Goal: Book appointment/travel/reservation

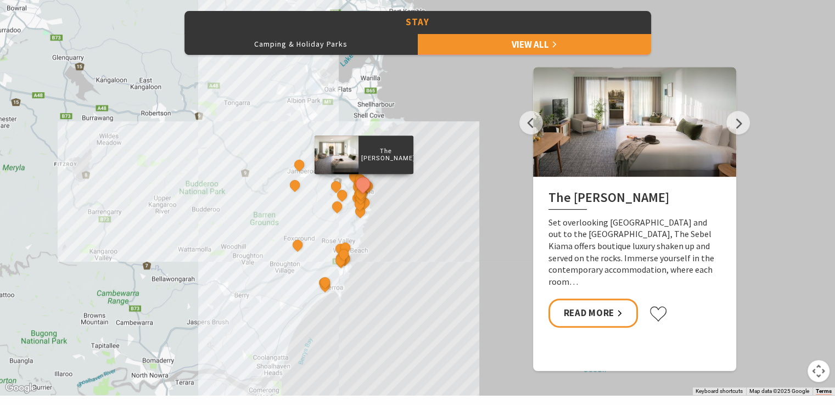
scroll to position [549, 0]
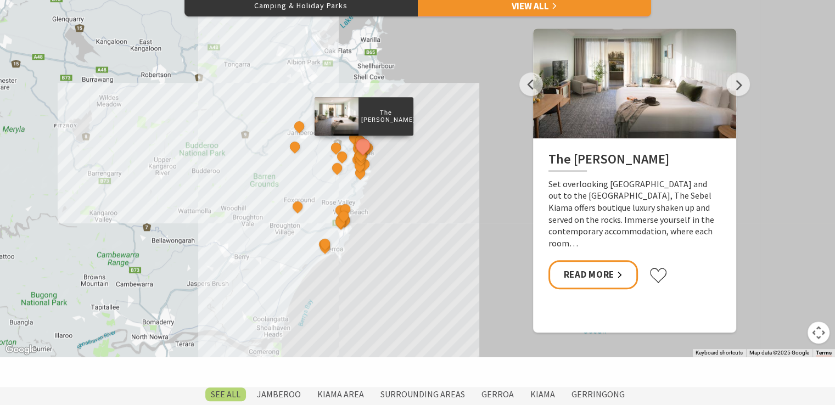
click at [417, 213] on div "The Sebel Kiama Seaside Escape 1 Bellevue Boutique Hotel Kiama Saddleback Grove…" at bounding box center [417, 159] width 835 height 395
click at [816, 332] on button "Map camera controls" at bounding box center [819, 333] width 22 height 22
click at [822, 333] on button "Map camera controls" at bounding box center [819, 333] width 22 height 22
click at [814, 334] on button "Map camera controls" at bounding box center [819, 333] width 22 height 22
click at [763, 276] on button "Move up" at bounding box center [764, 278] width 22 height 22
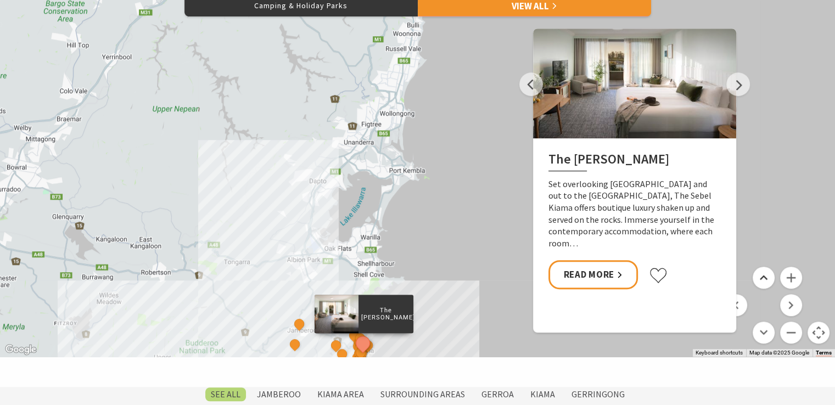
click at [763, 276] on button "Move up" at bounding box center [764, 278] width 22 height 22
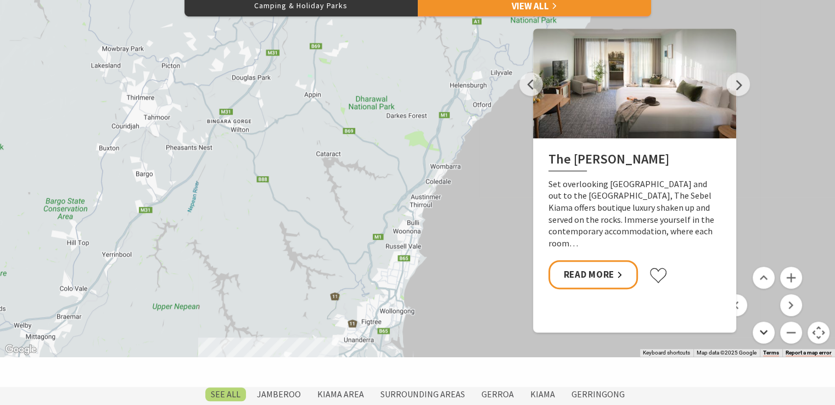
click at [763, 334] on button "Move down" at bounding box center [764, 333] width 22 height 22
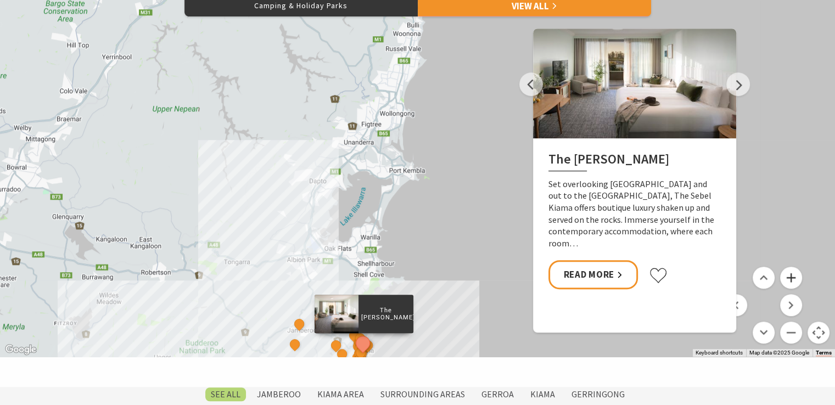
click at [792, 275] on button "Zoom in" at bounding box center [791, 278] width 22 height 22
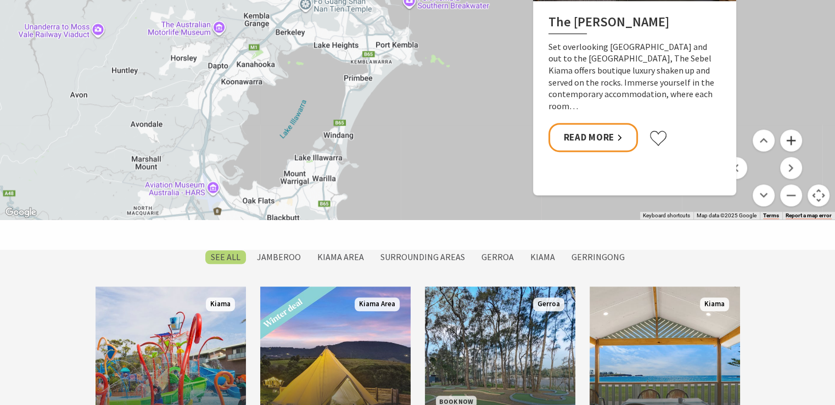
scroll to position [714, 0]
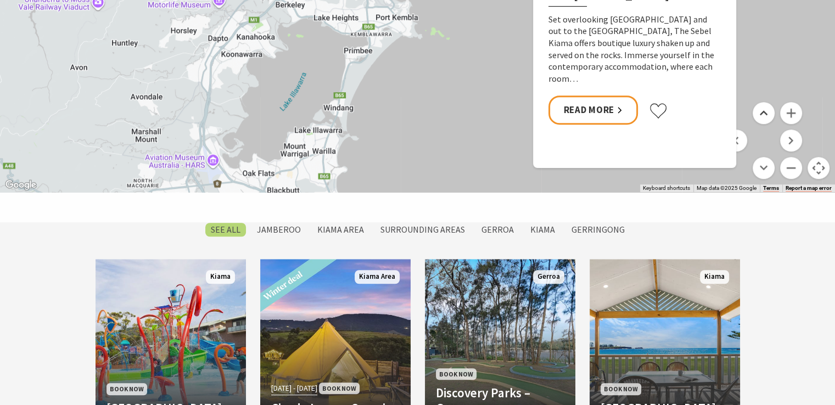
click at [759, 110] on button "Move up" at bounding box center [764, 113] width 22 height 22
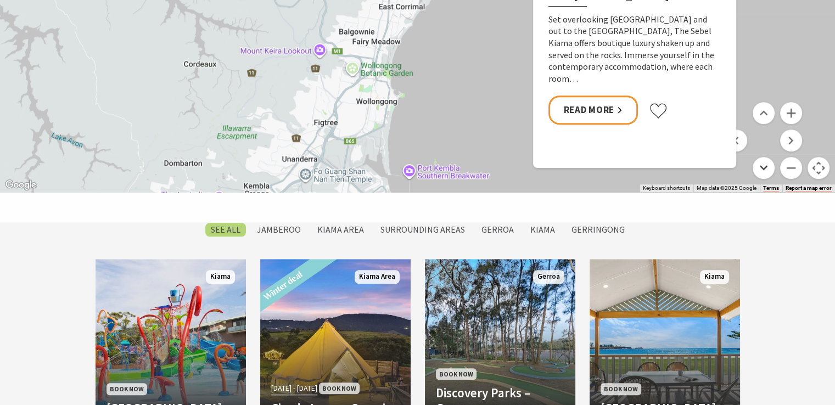
click at [766, 169] on button "Move down" at bounding box center [764, 168] width 22 height 22
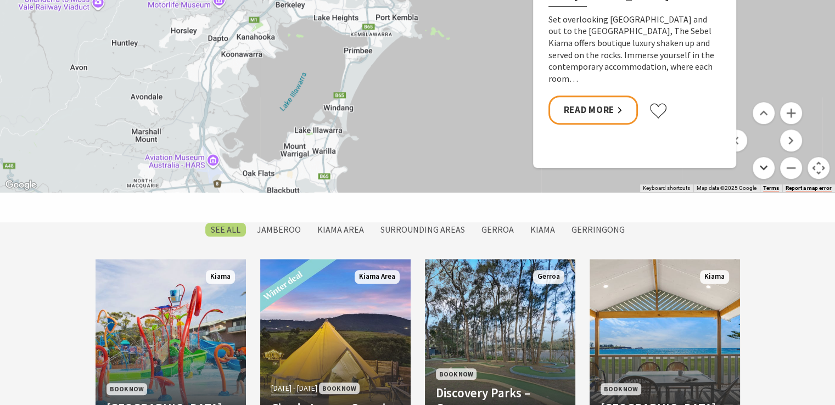
click at [766, 169] on button "Move down" at bounding box center [764, 168] width 22 height 22
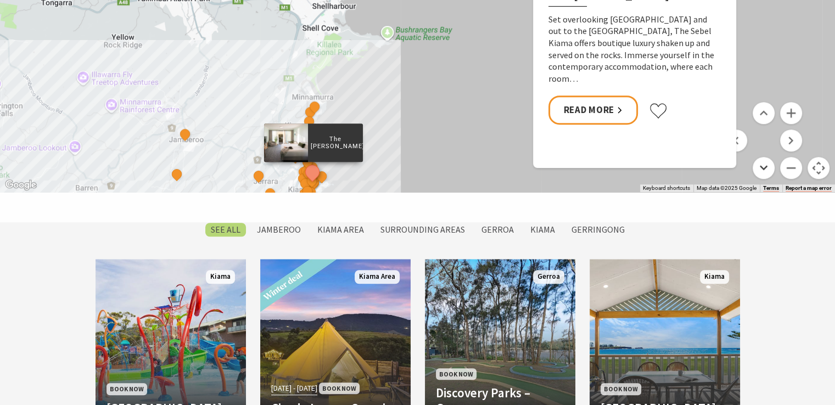
click at [766, 165] on button "Move down" at bounding box center [764, 168] width 22 height 22
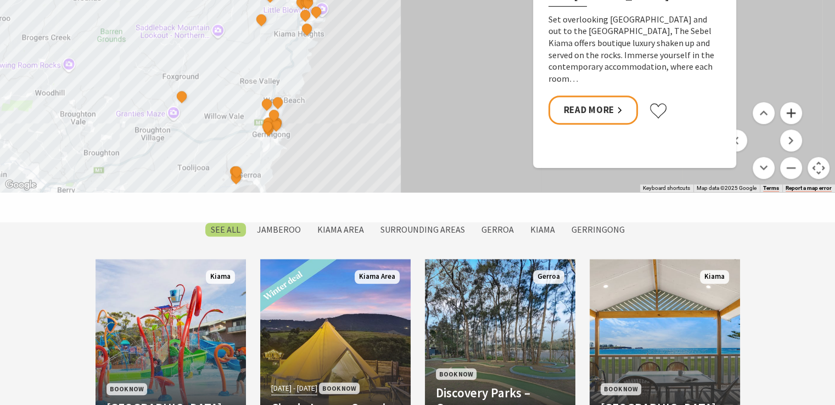
click at [793, 112] on button "Zoom in" at bounding box center [791, 113] width 22 height 22
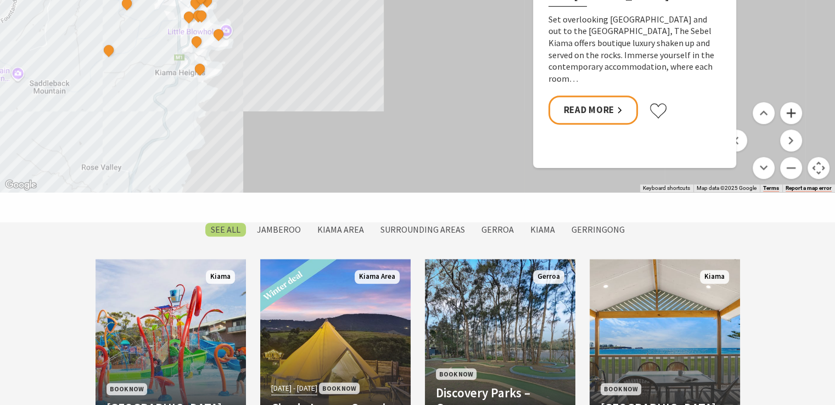
click at [793, 112] on button "Zoom in" at bounding box center [791, 113] width 22 height 22
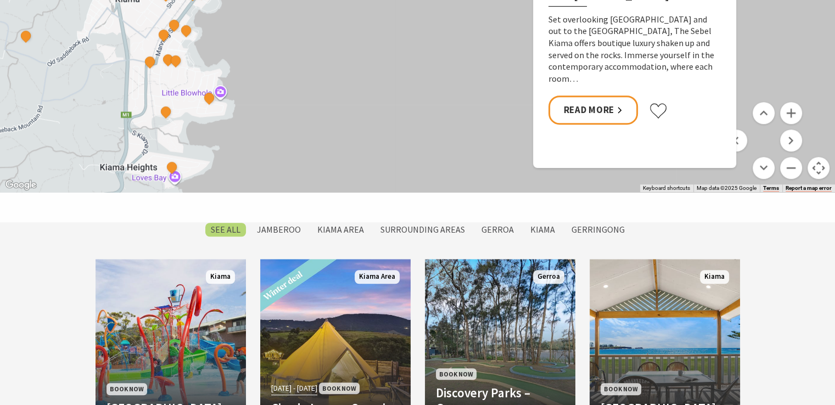
drag, startPoint x: 194, startPoint y: 105, endPoint x: 382, endPoint y: 122, distance: 188.6
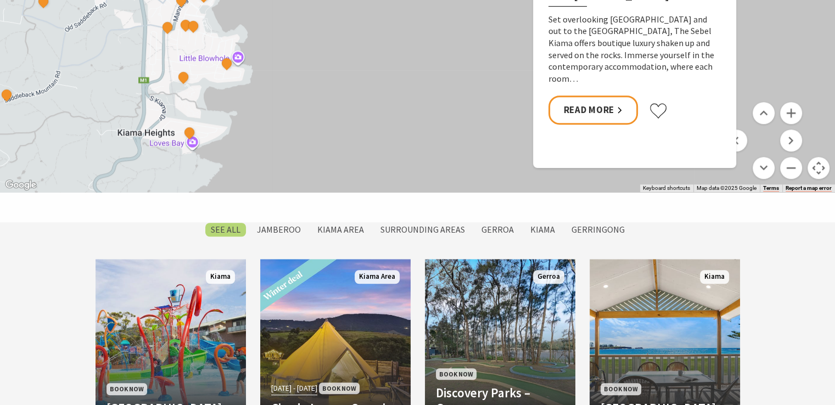
drag, startPoint x: 384, startPoint y: 121, endPoint x: 403, endPoint y: 85, distance: 40.5
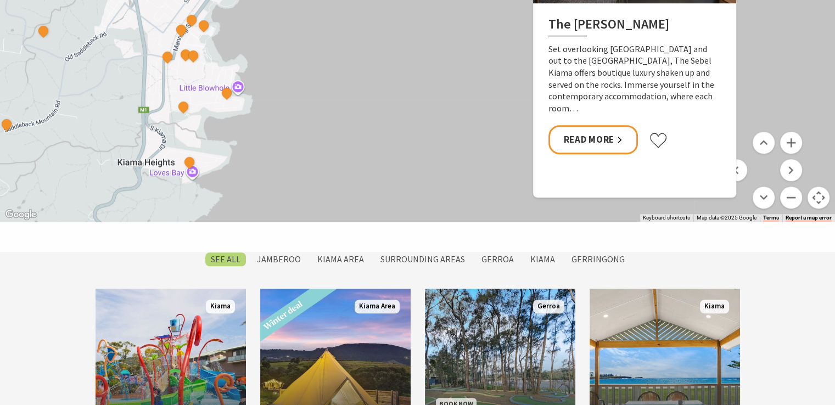
scroll to position [659, 0]
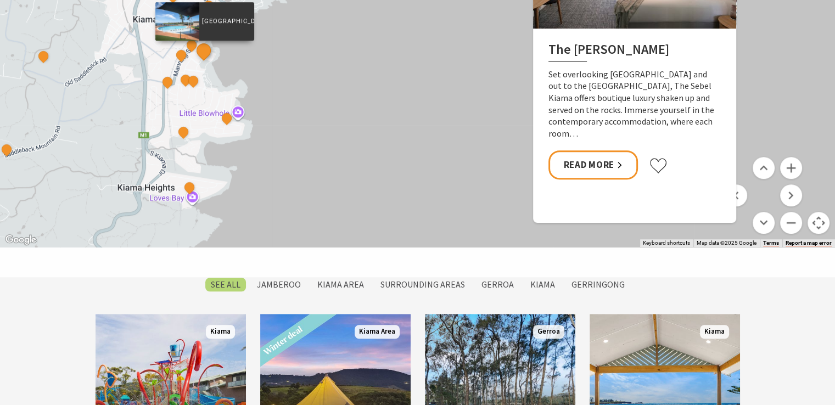
click at [206, 53] on button "See detail about Surf Beach Holiday Park" at bounding box center [203, 51] width 20 height 20
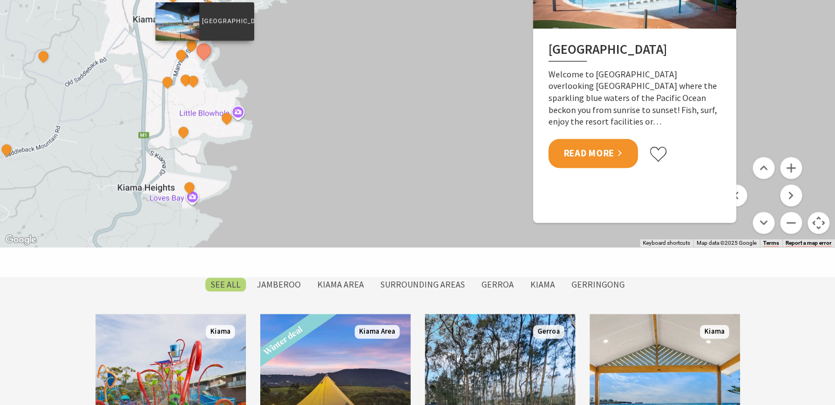
click at [589, 148] on link "Read More" at bounding box center [594, 153] width 90 height 29
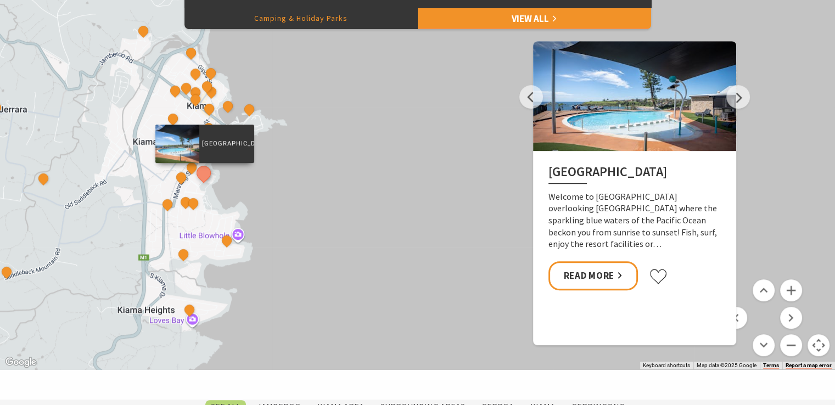
scroll to position [494, 0]
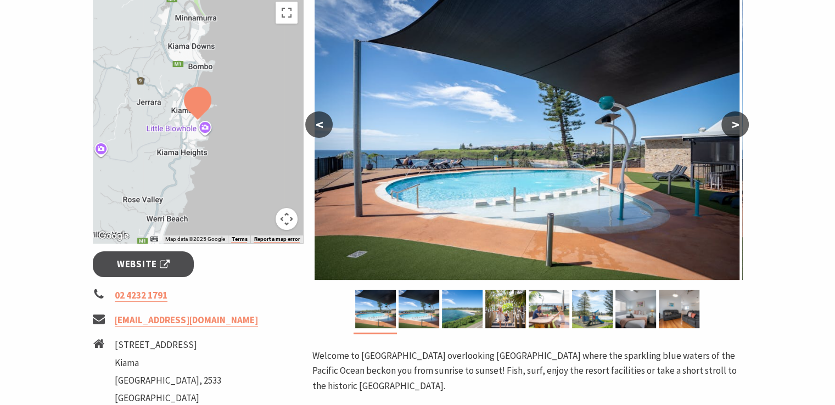
scroll to position [220, 0]
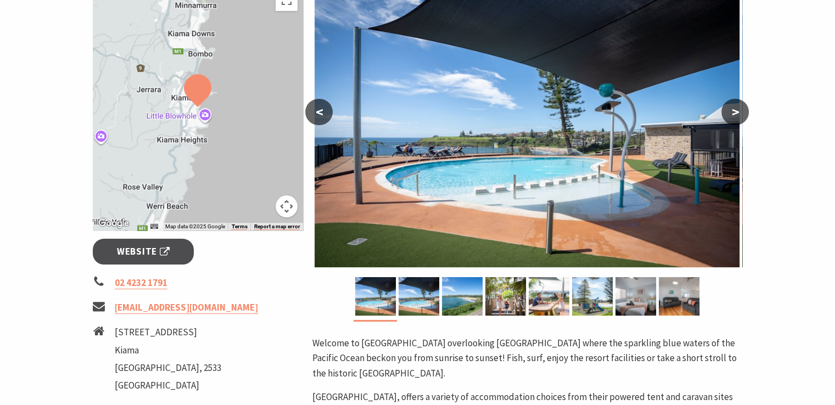
click at [737, 108] on button ">" at bounding box center [735, 112] width 27 height 26
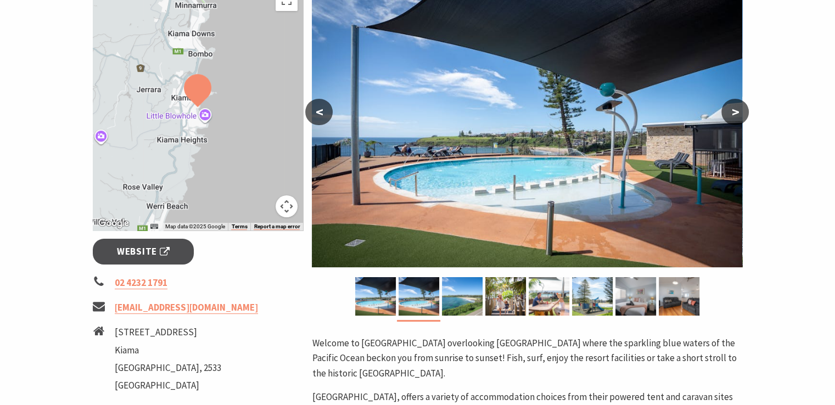
click at [737, 108] on button ">" at bounding box center [735, 112] width 27 height 26
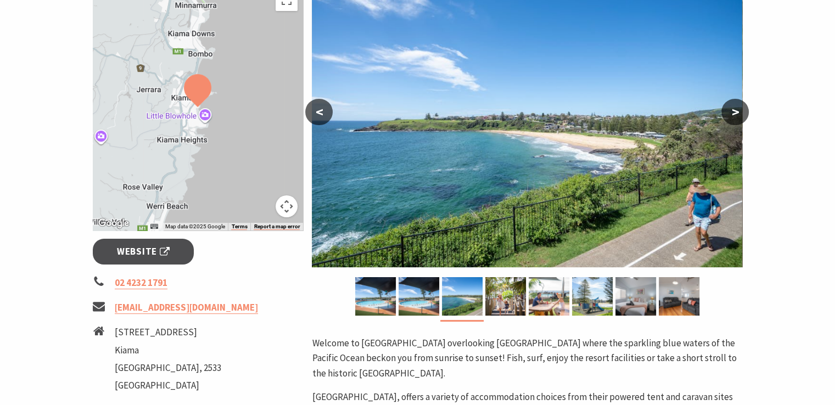
click at [733, 109] on button ">" at bounding box center [735, 112] width 27 height 26
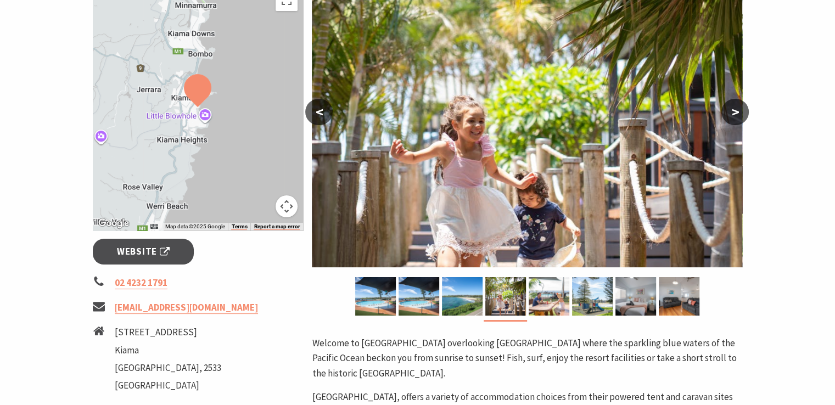
click at [733, 109] on button ">" at bounding box center [735, 112] width 27 height 26
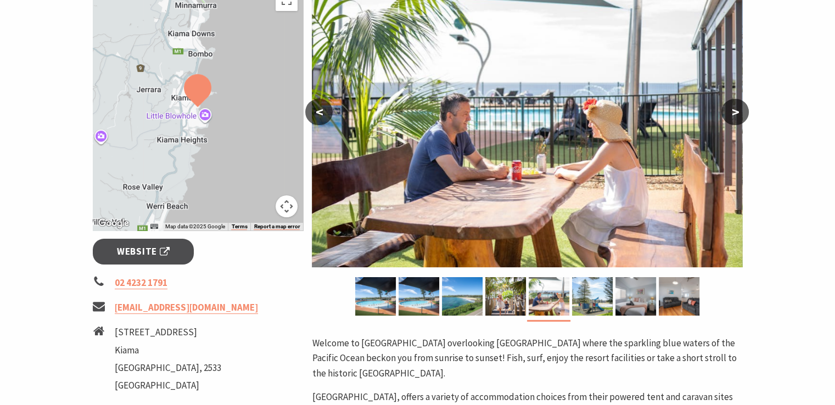
click at [738, 108] on button ">" at bounding box center [735, 112] width 27 height 26
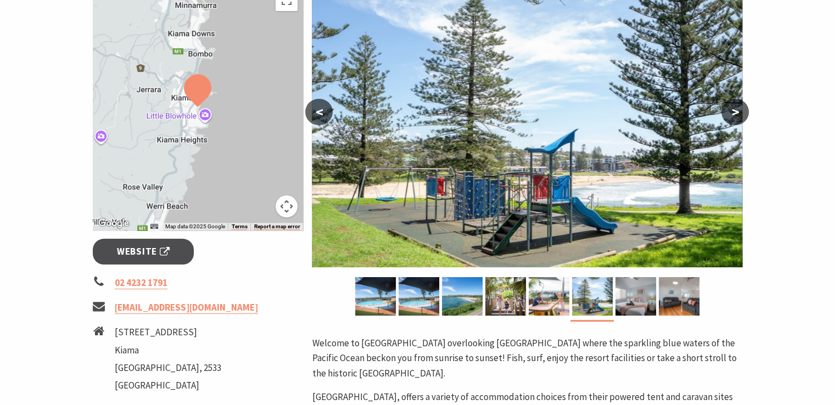
click at [738, 108] on button ">" at bounding box center [735, 112] width 27 height 26
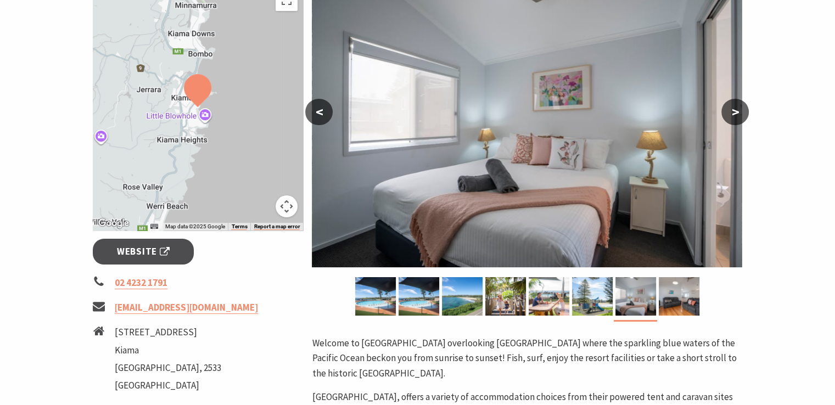
click at [738, 108] on button ">" at bounding box center [735, 112] width 27 height 26
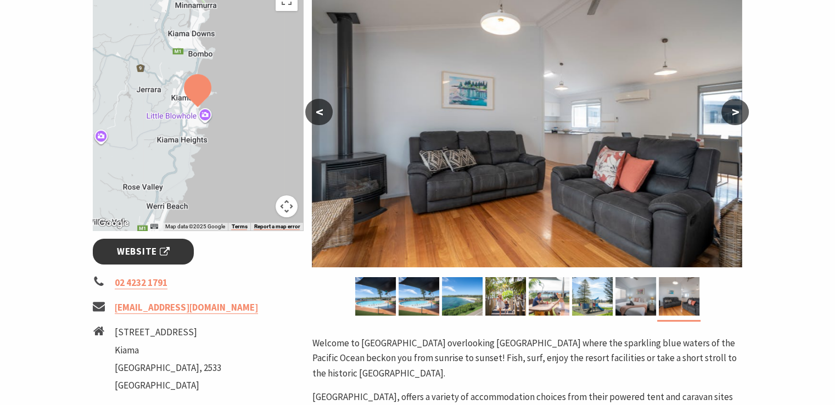
click at [154, 251] on span "Website" at bounding box center [143, 251] width 53 height 15
